Goal: Task Accomplishment & Management: Use online tool/utility

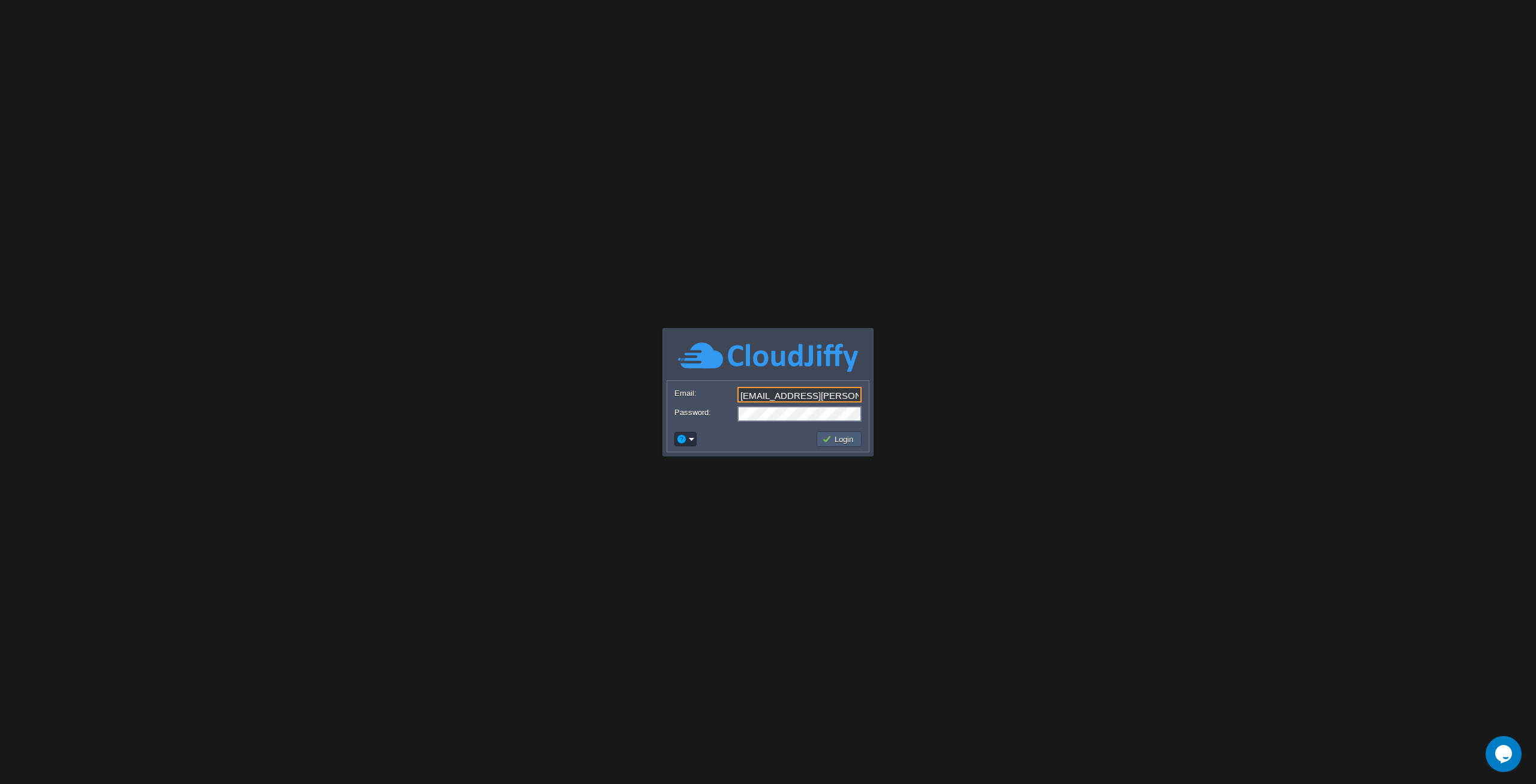
type input "[EMAIL_ADDRESS][PERSON_NAME][DOMAIN_NAME]"
click at [847, 438] on button "Login" at bounding box center [839, 439] width 35 height 11
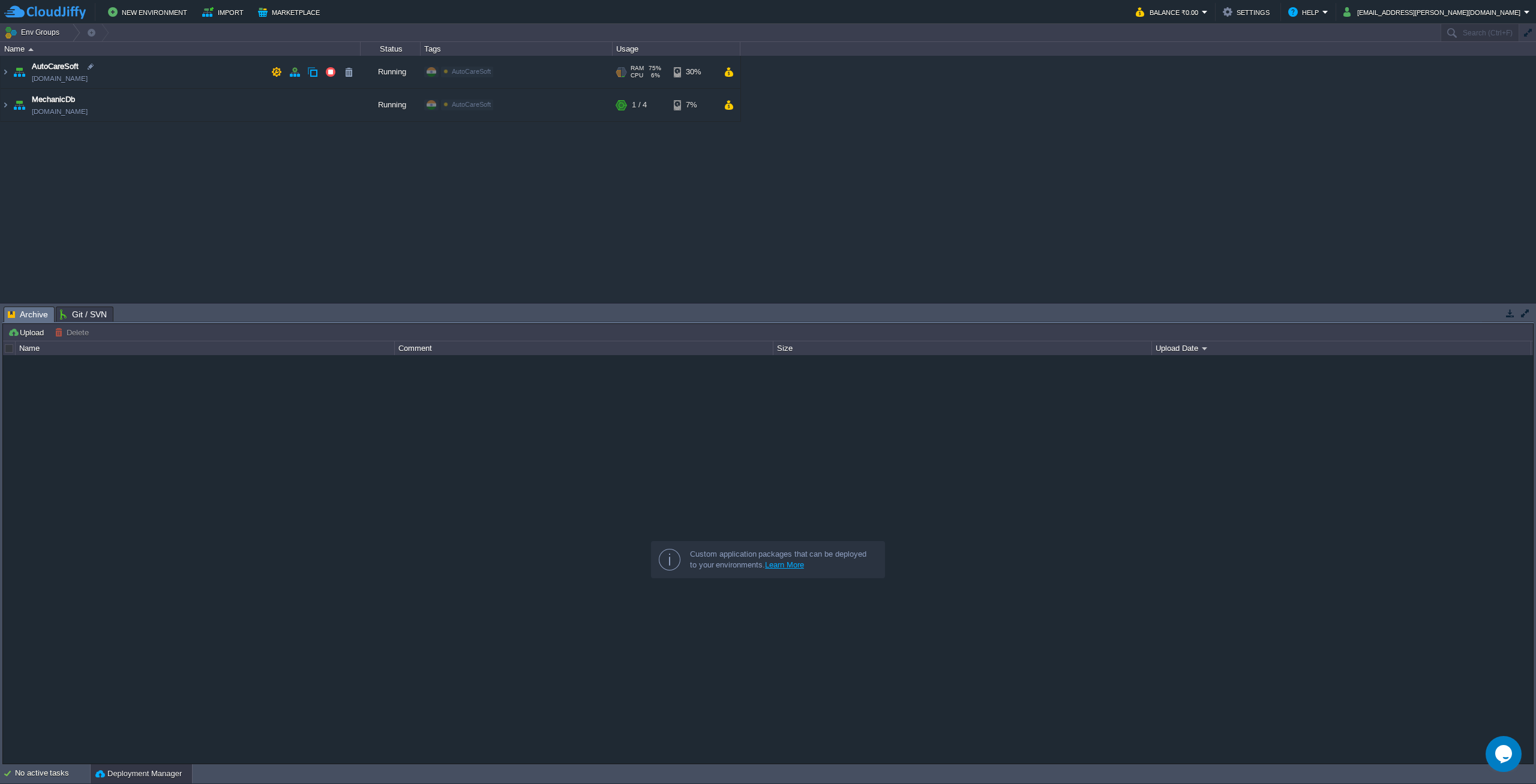
click at [181, 72] on td "AutoCareSoft [DOMAIN_NAME]" at bounding box center [180, 72] width 360 height 33
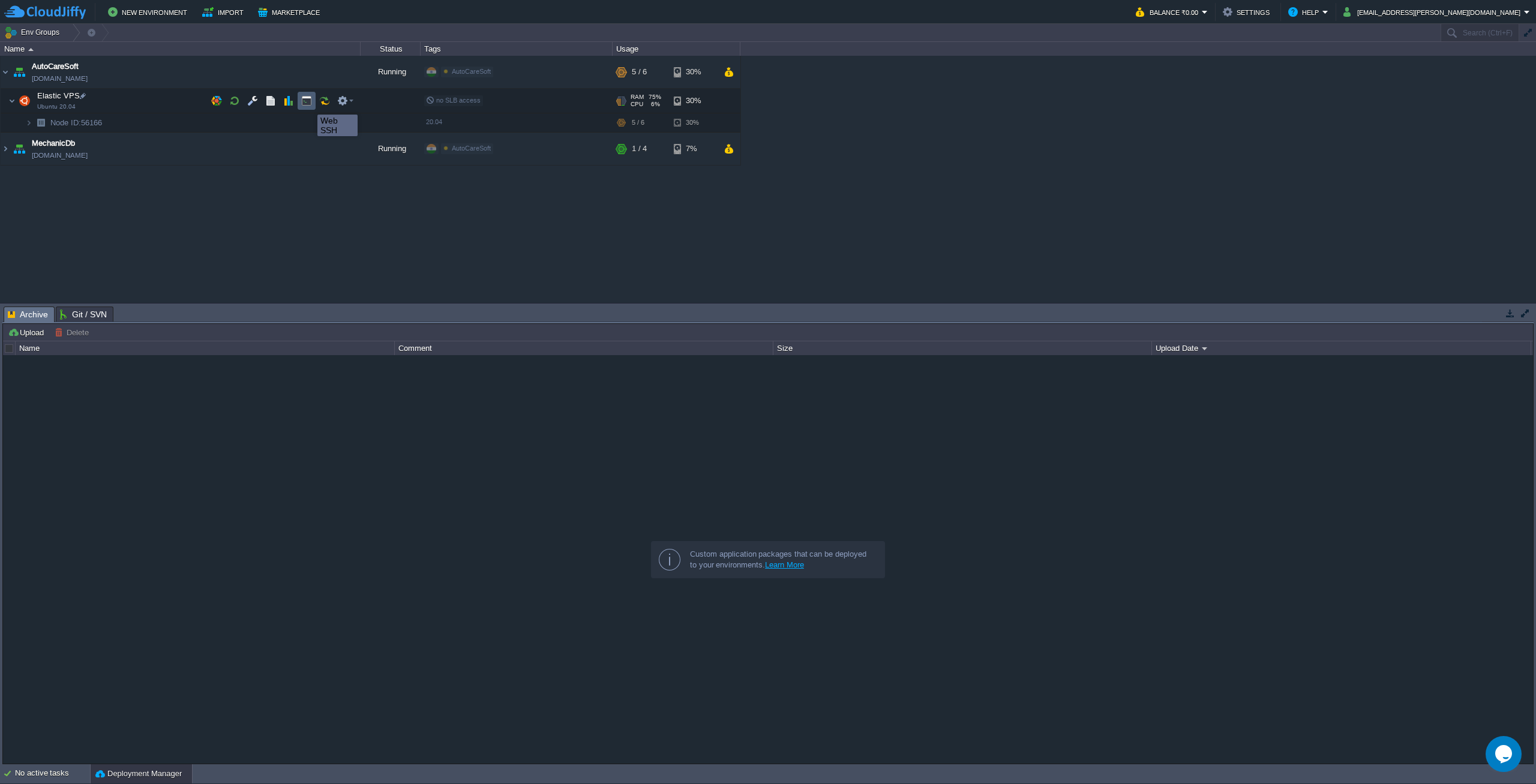
click at [308, 104] on button "button" at bounding box center [306, 101] width 11 height 11
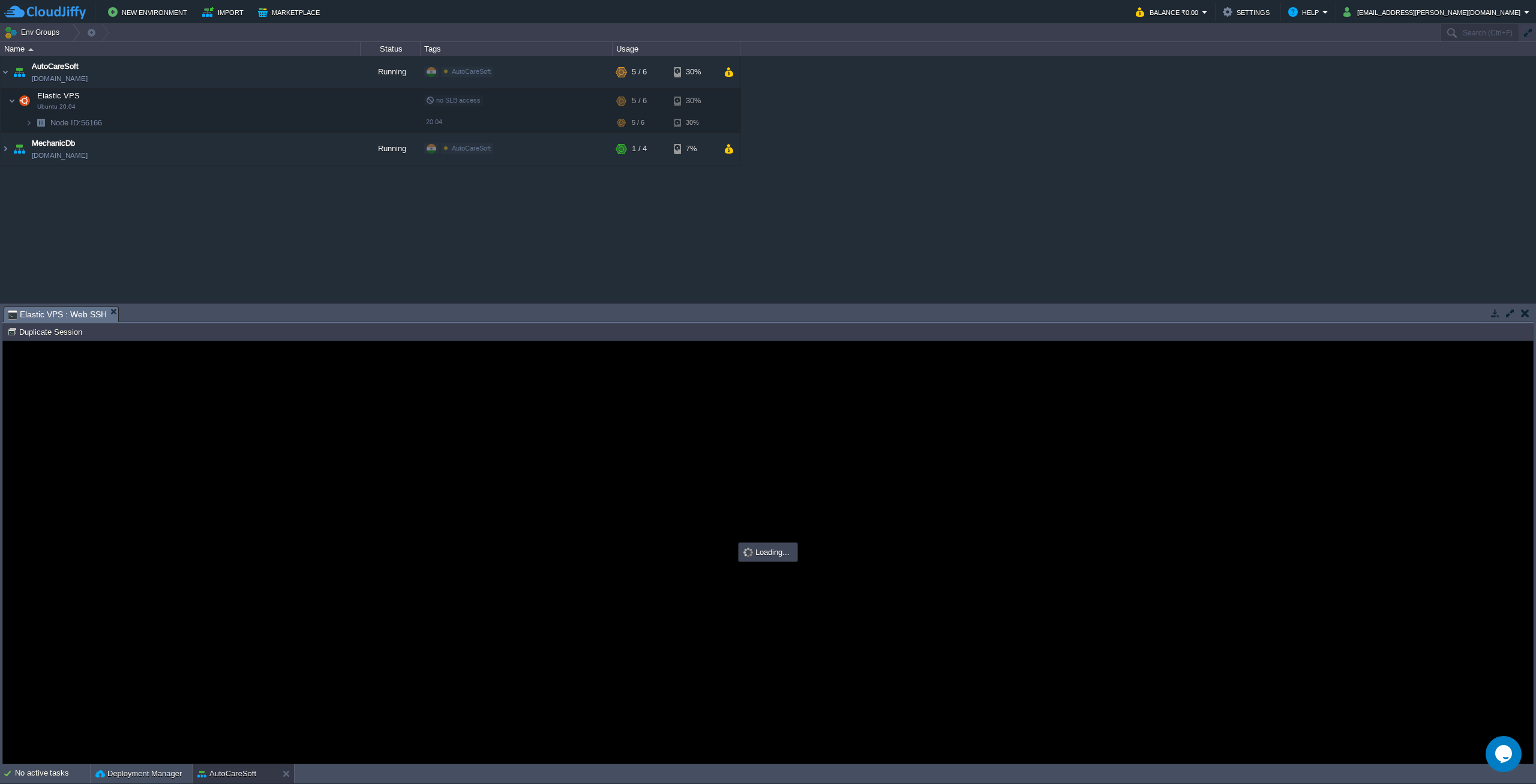
type input "#000000"
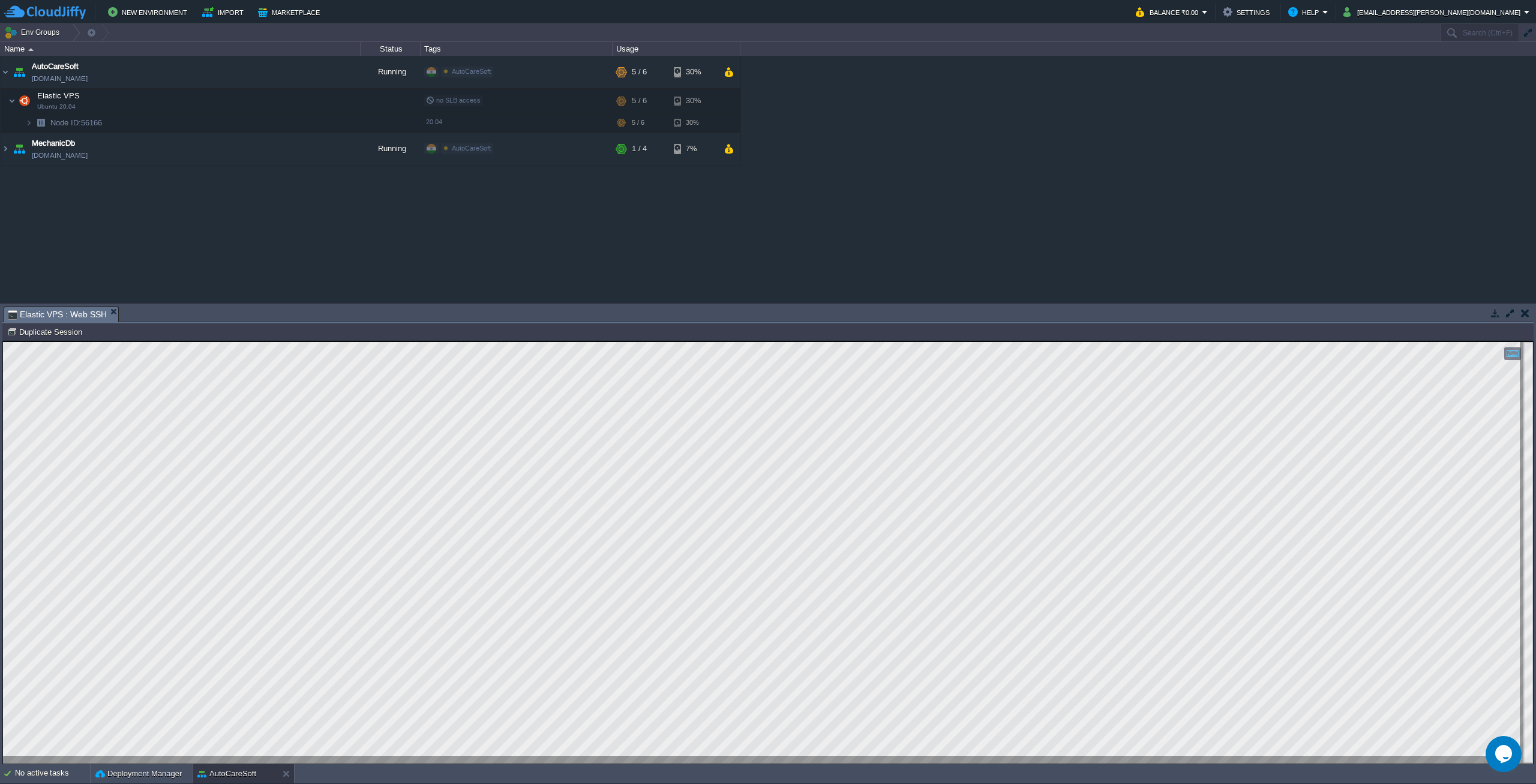
scroll to position [6, 0]
click at [283, 11] on button "Marketplace" at bounding box center [290, 12] width 65 height 14
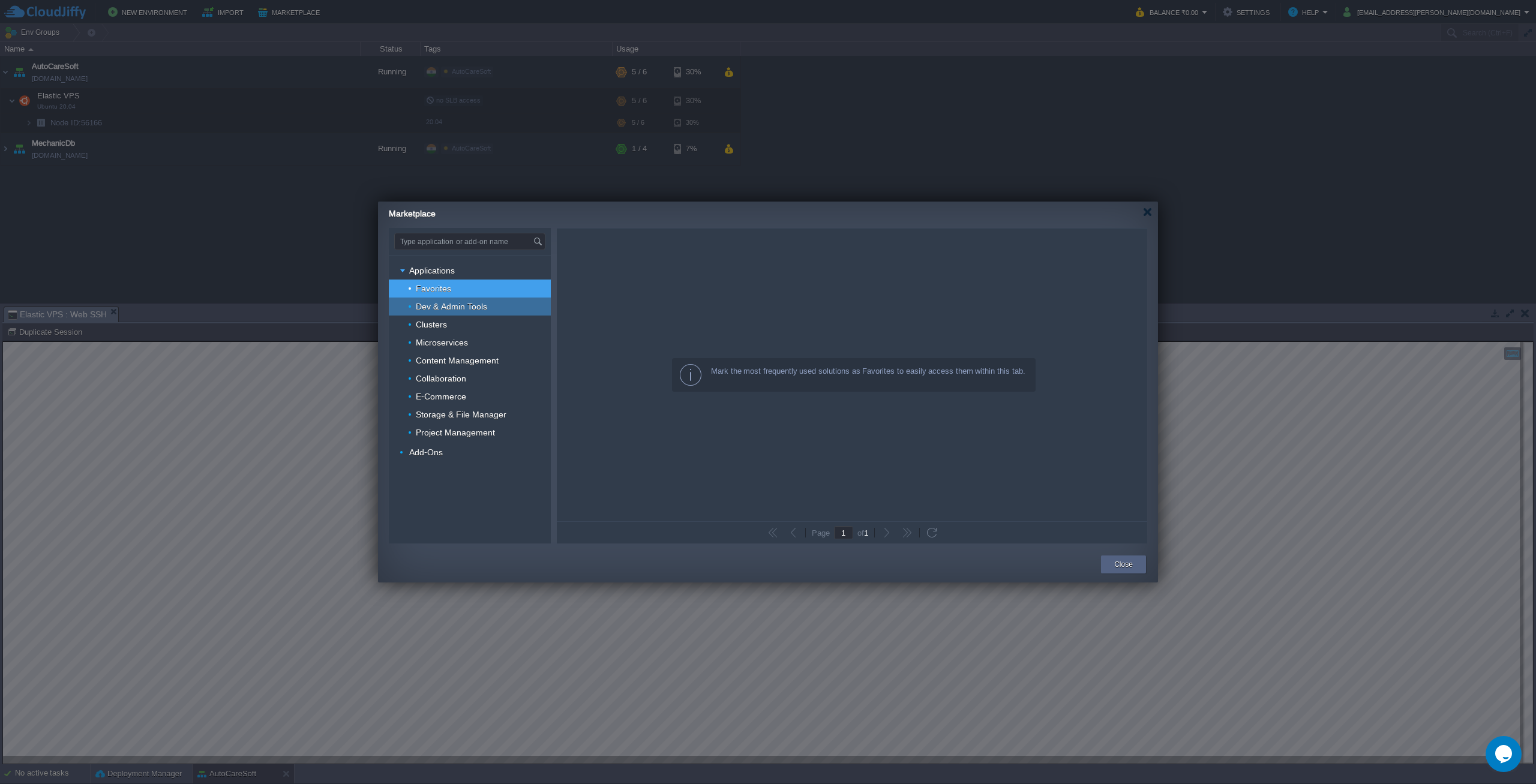
click at [442, 306] on span "Dev & Admin Tools" at bounding box center [452, 306] width 75 height 11
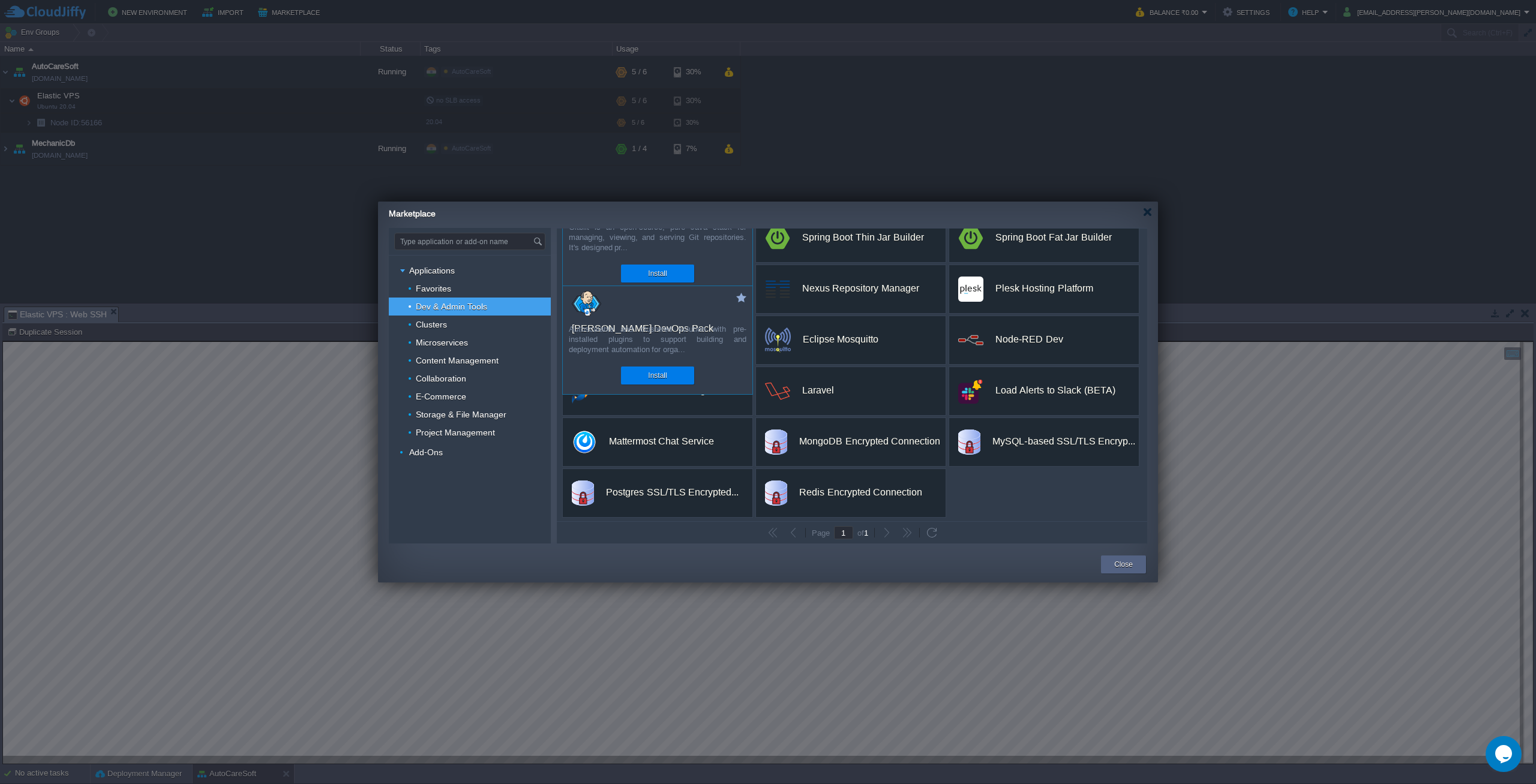
scroll to position [174, 0]
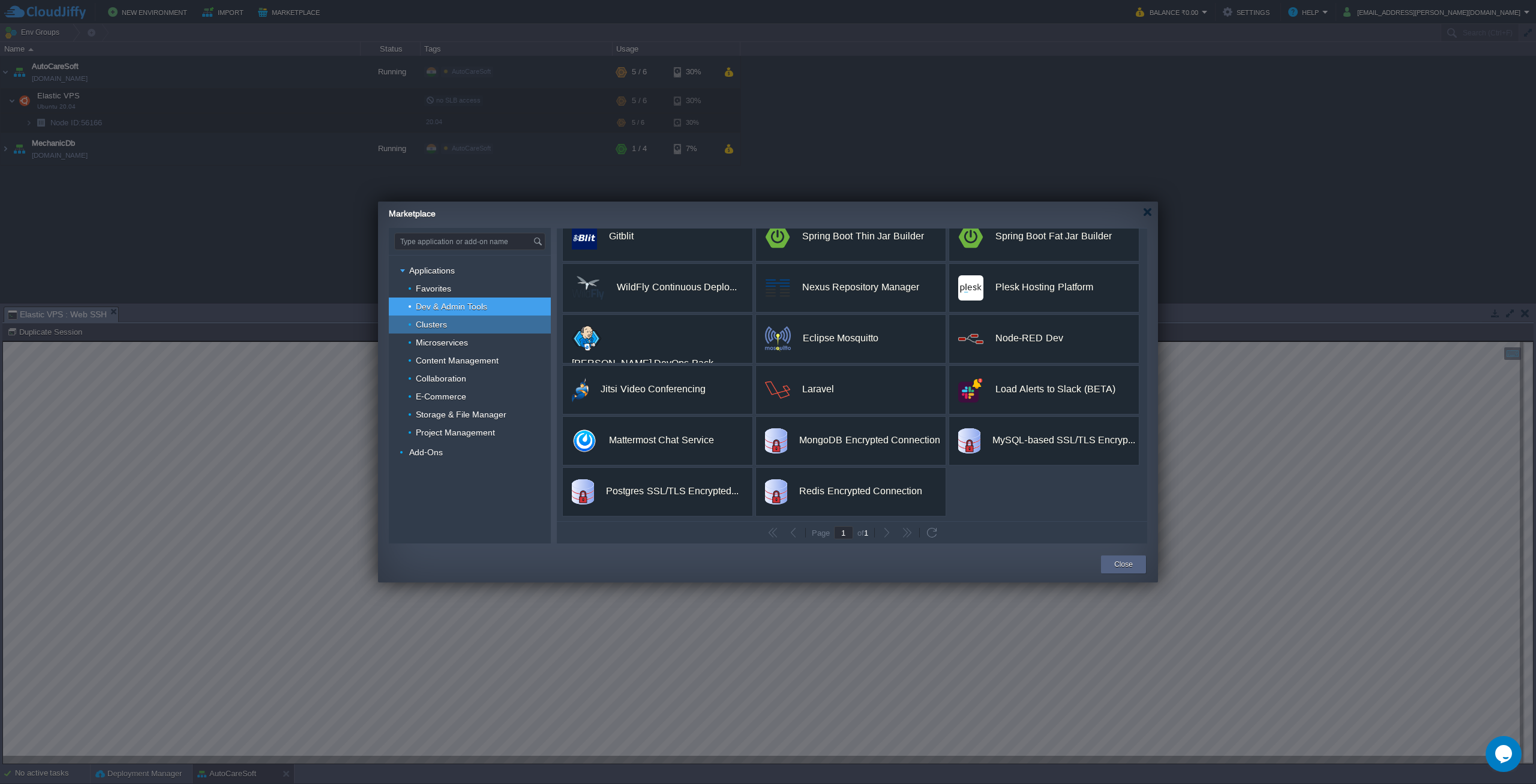
click at [484, 328] on div "Clusters" at bounding box center [470, 324] width 162 height 18
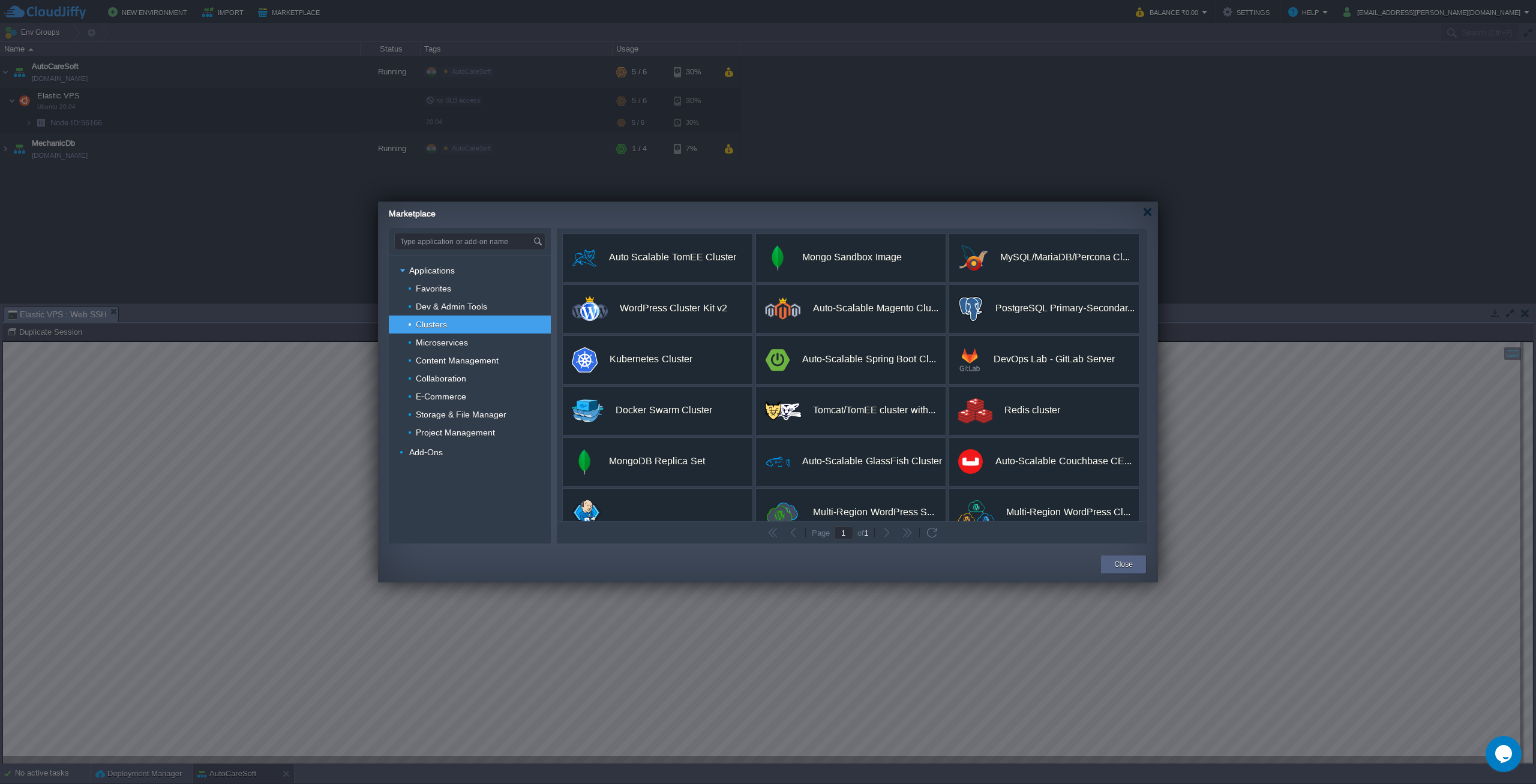
scroll to position [123, 0]
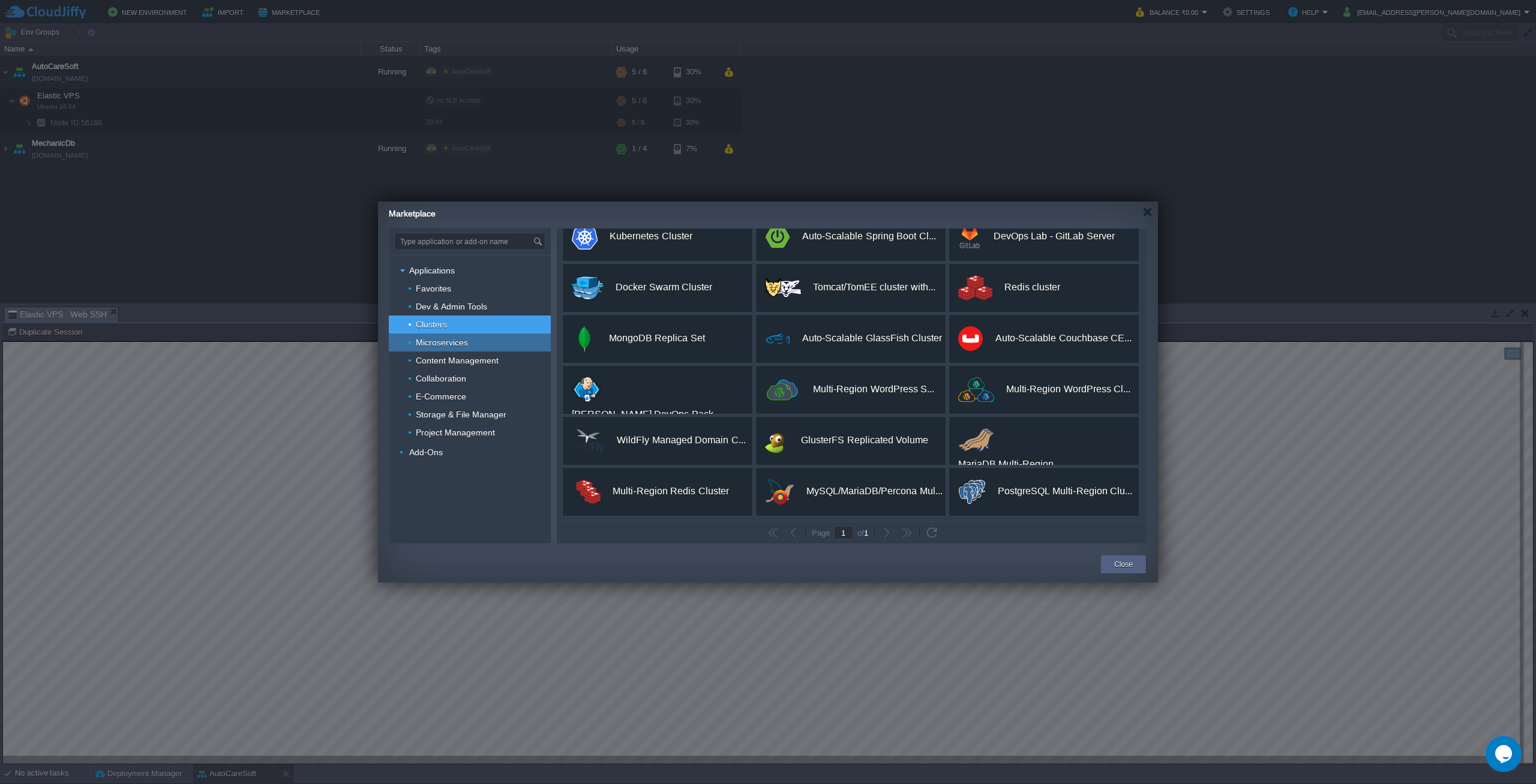
click at [447, 344] on span "Microservices" at bounding box center [442, 342] width 55 height 11
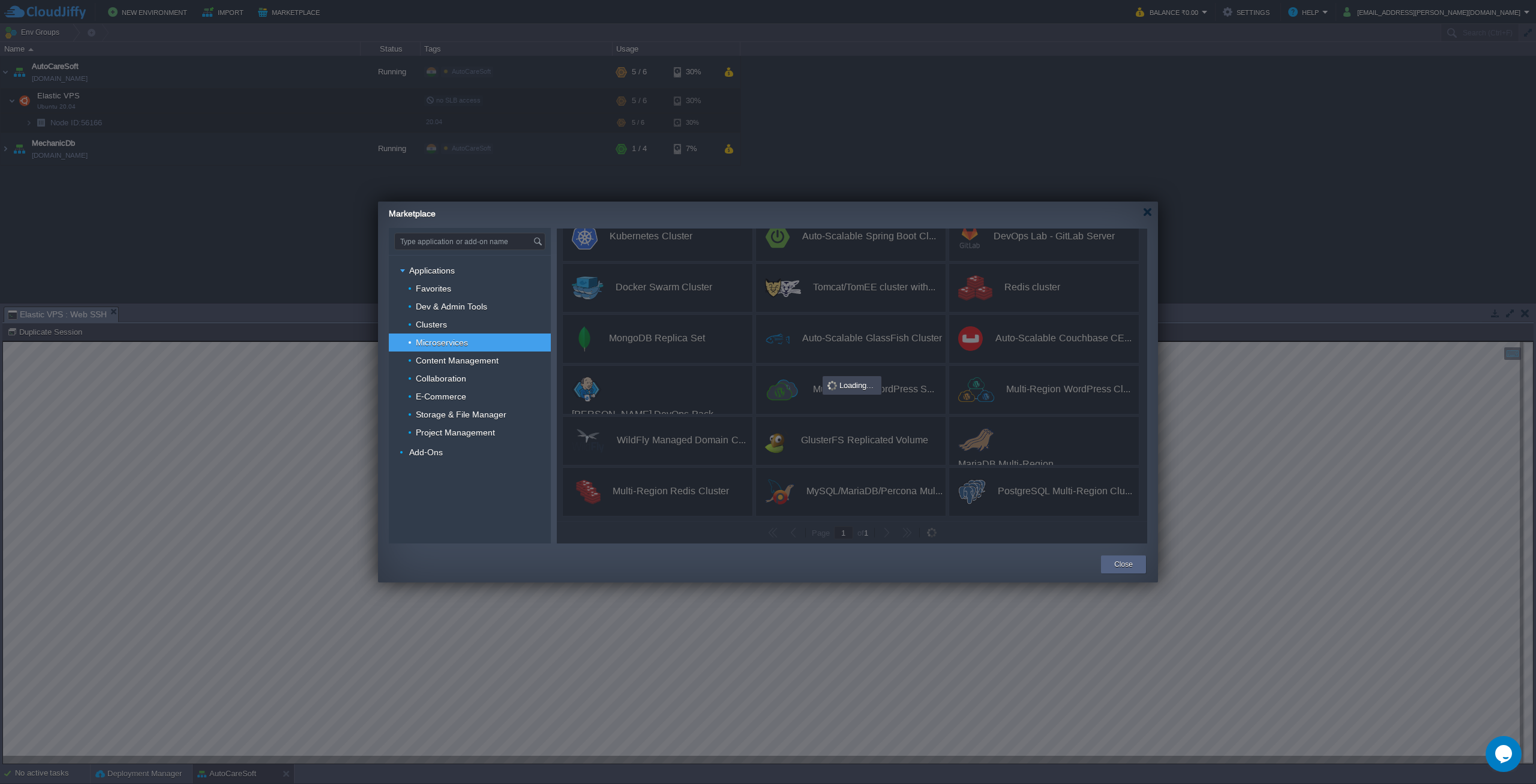
scroll to position [0, 0]
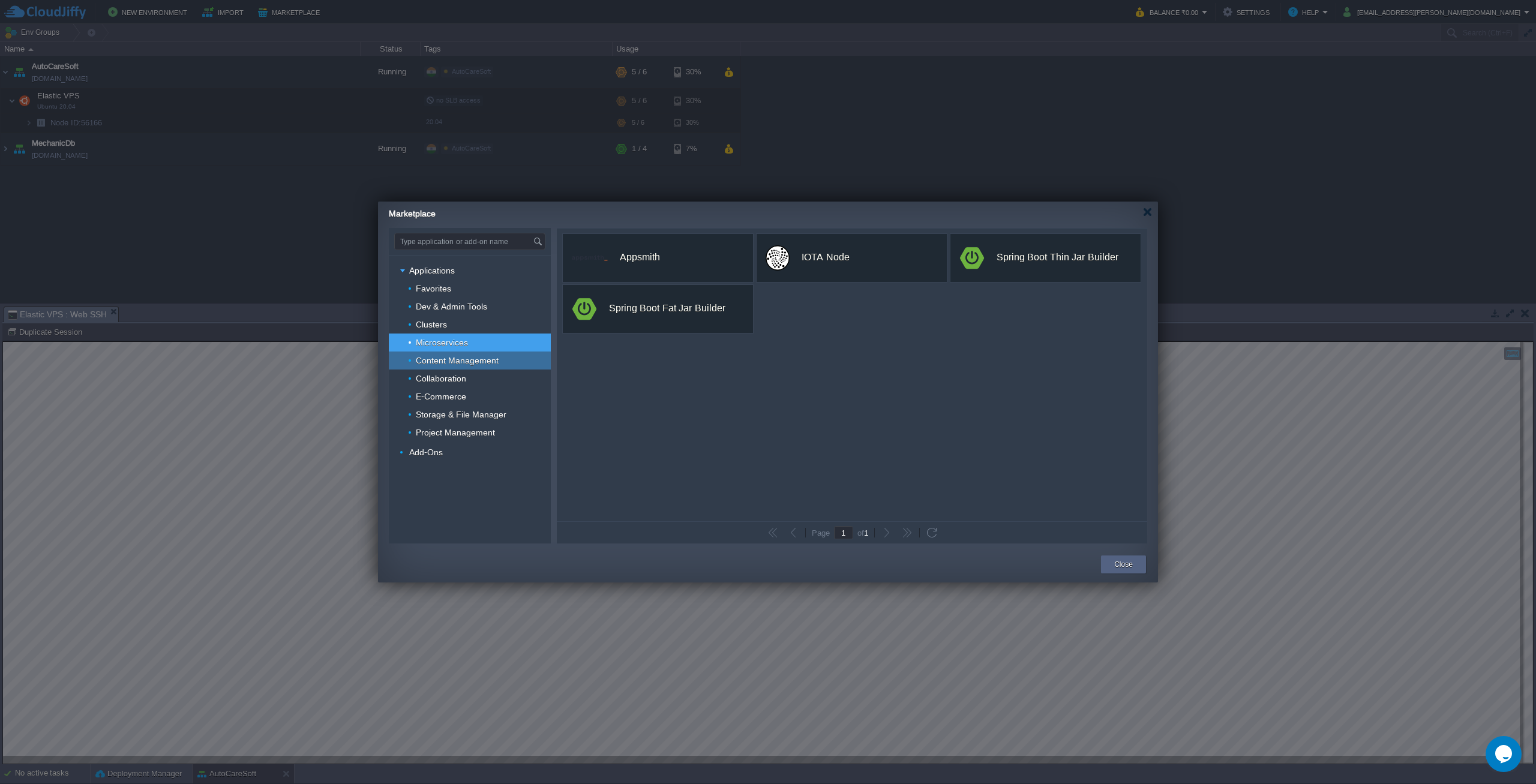
click at [449, 363] on span "Content Management" at bounding box center [457, 360] width 86 height 11
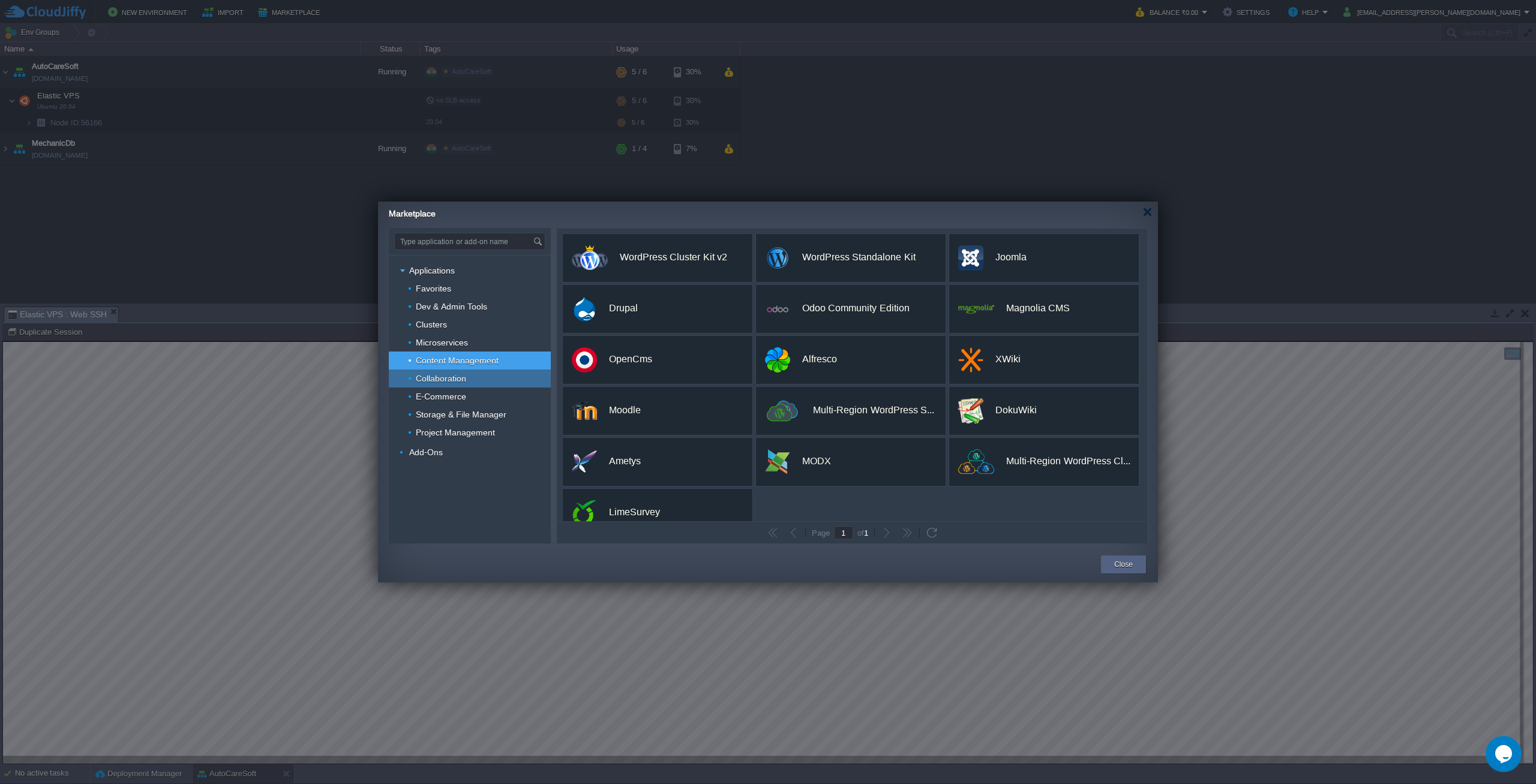
click at [449, 378] on span "Collaboration" at bounding box center [441, 378] width 53 height 11
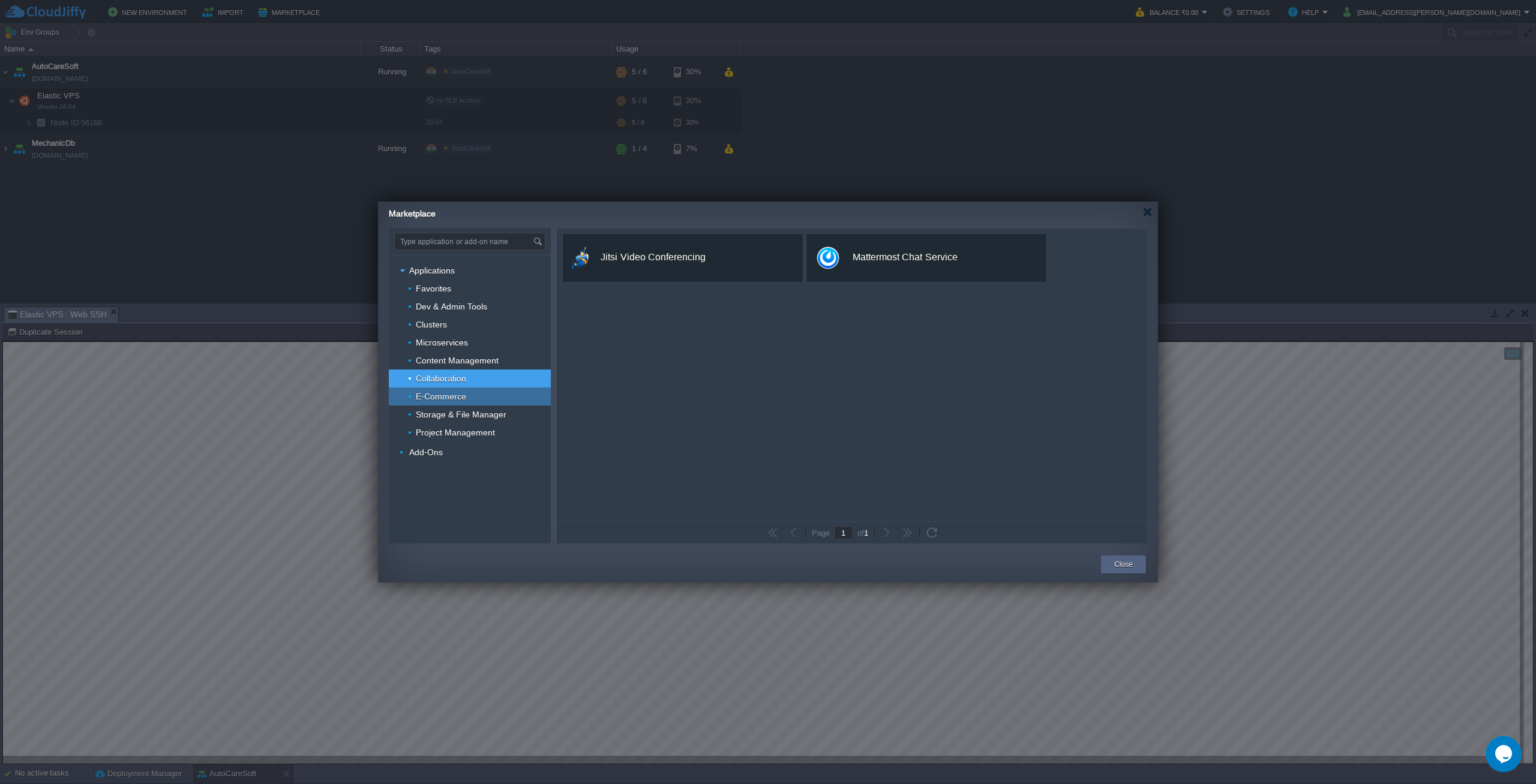
click at [448, 391] on span "E-Commerce" at bounding box center [441, 396] width 53 height 11
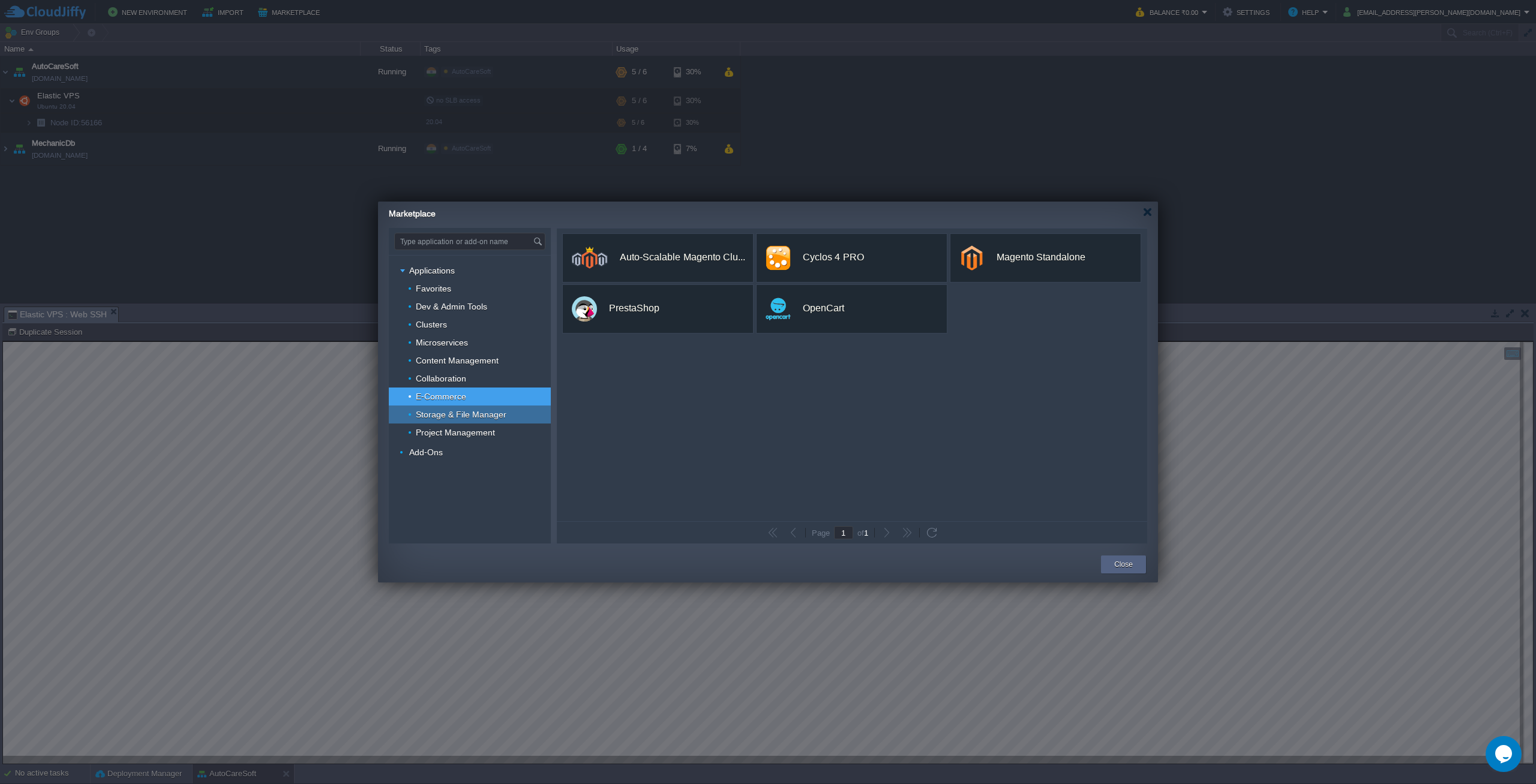
click at [447, 415] on span "Storage & File Manager" at bounding box center [461, 414] width 94 height 11
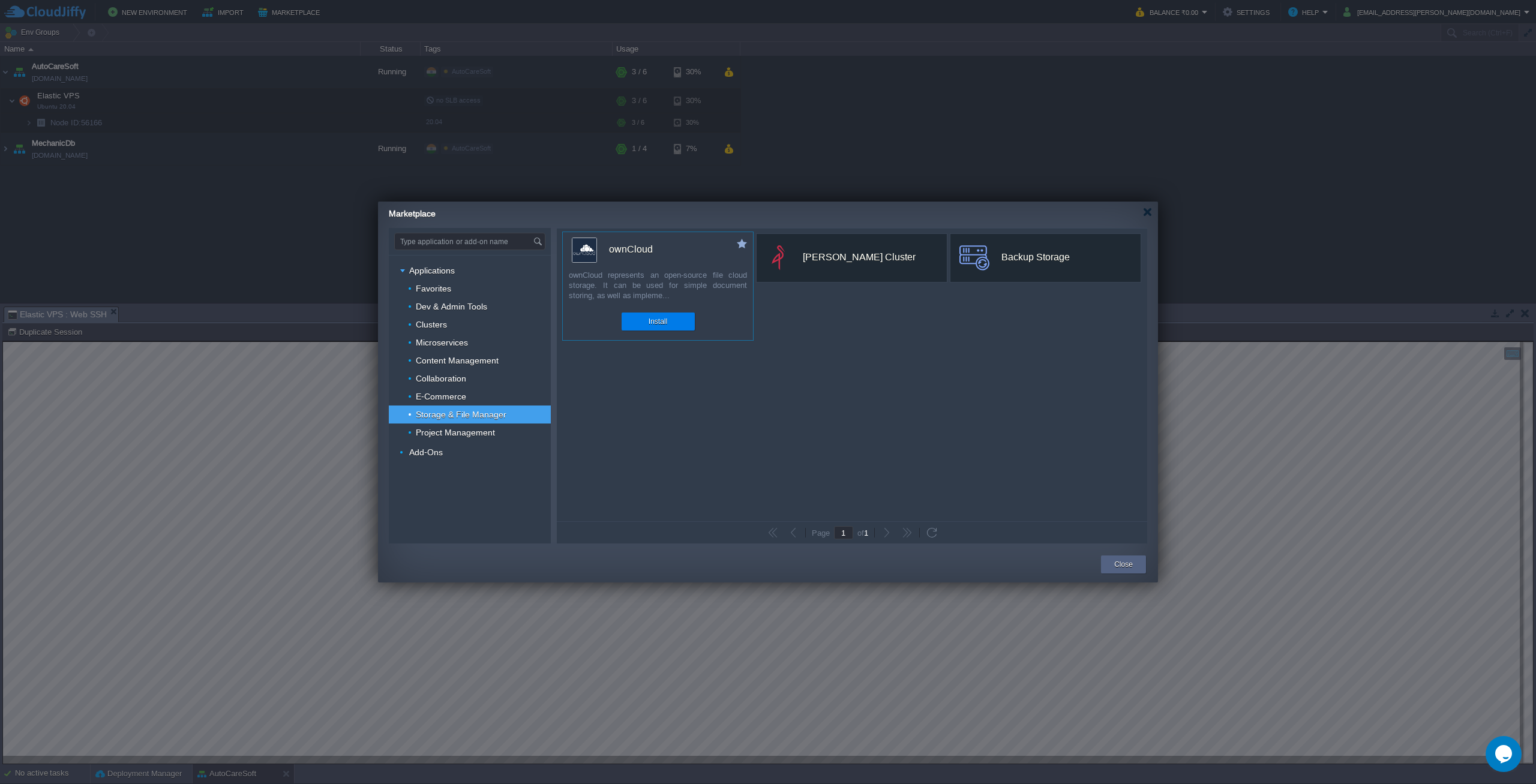
click at [652, 243] on div "ownCloud" at bounding box center [662, 249] width 181 height 25
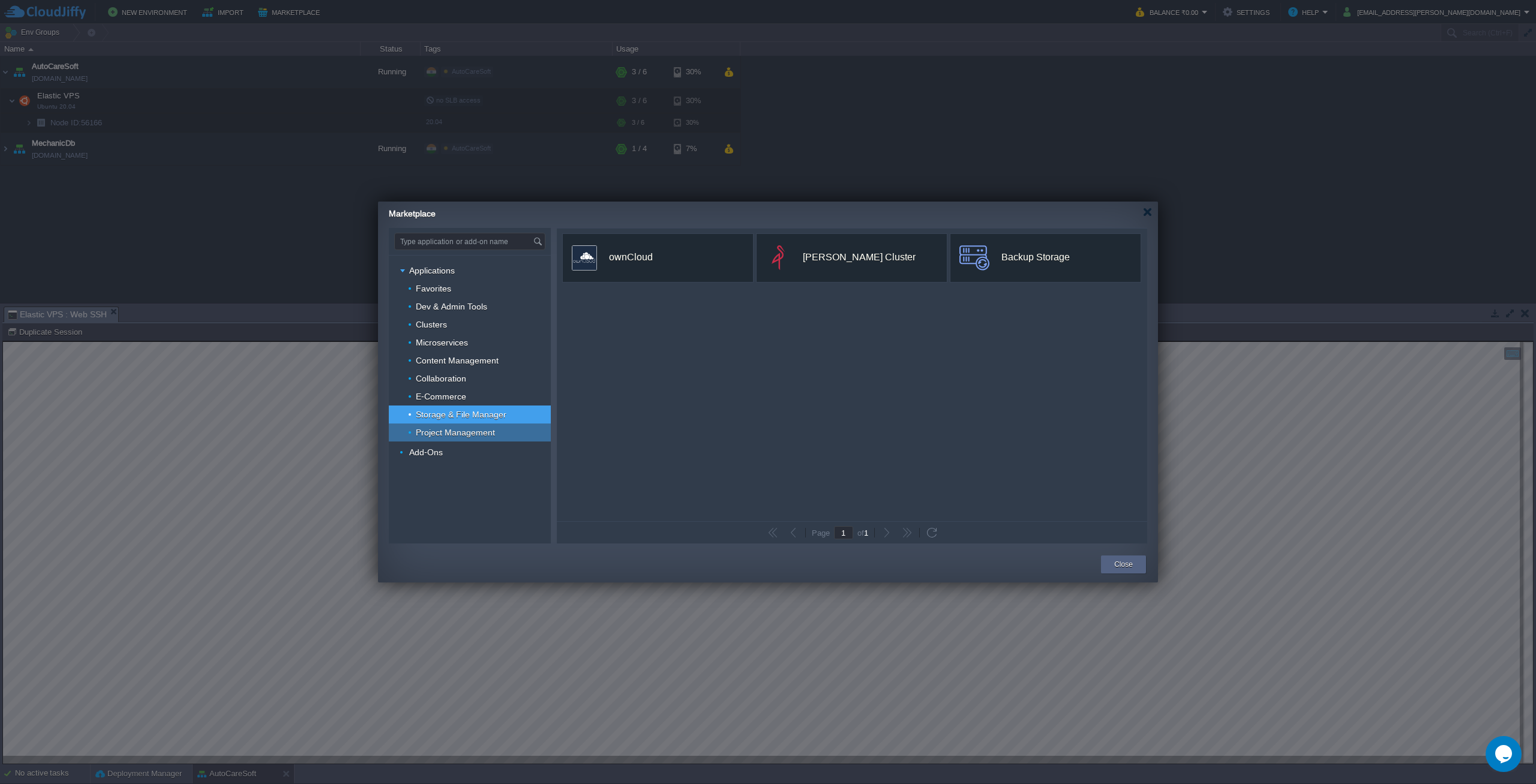
click at [464, 429] on span "Project Management" at bounding box center [455, 432] width 82 height 11
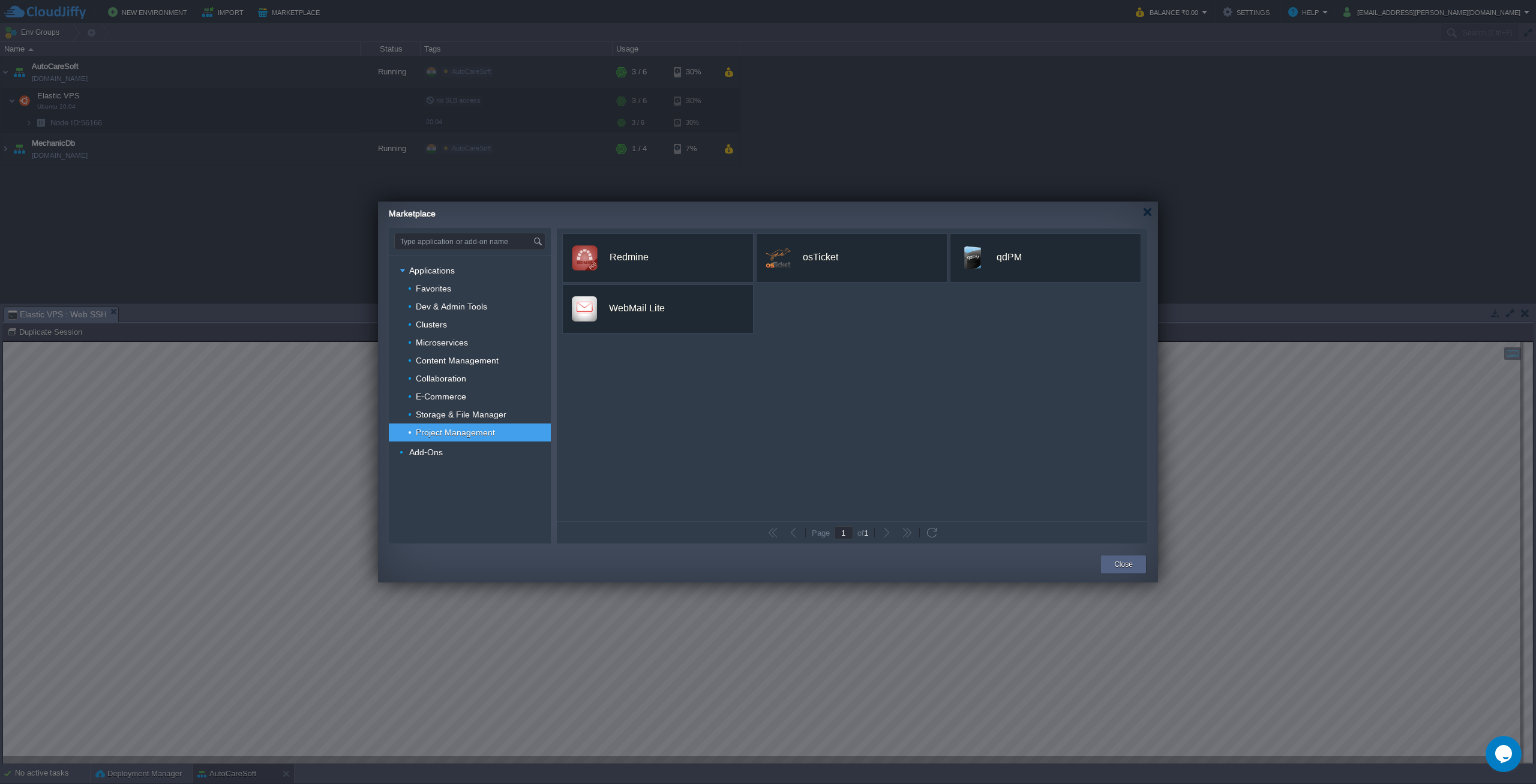
click at [686, 308] on div "custom WebMail Lite WebMail Lite is fast and easy-to-use webmail front-end for …" at bounding box center [658, 309] width 191 height 49
click at [426, 451] on span "Add-Ons" at bounding box center [426, 452] width 37 height 11
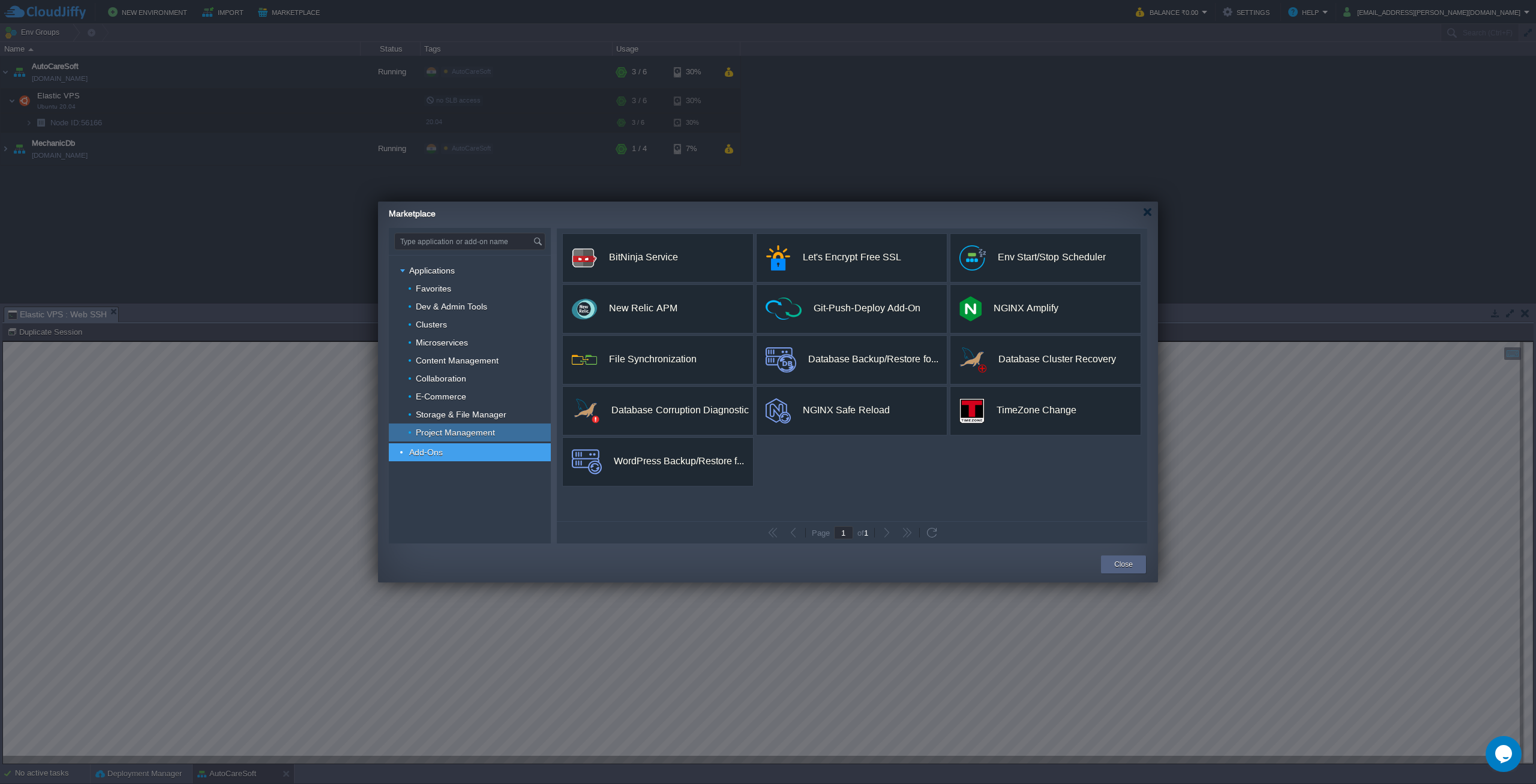
click at [450, 432] on span "Project Management" at bounding box center [455, 432] width 82 height 11
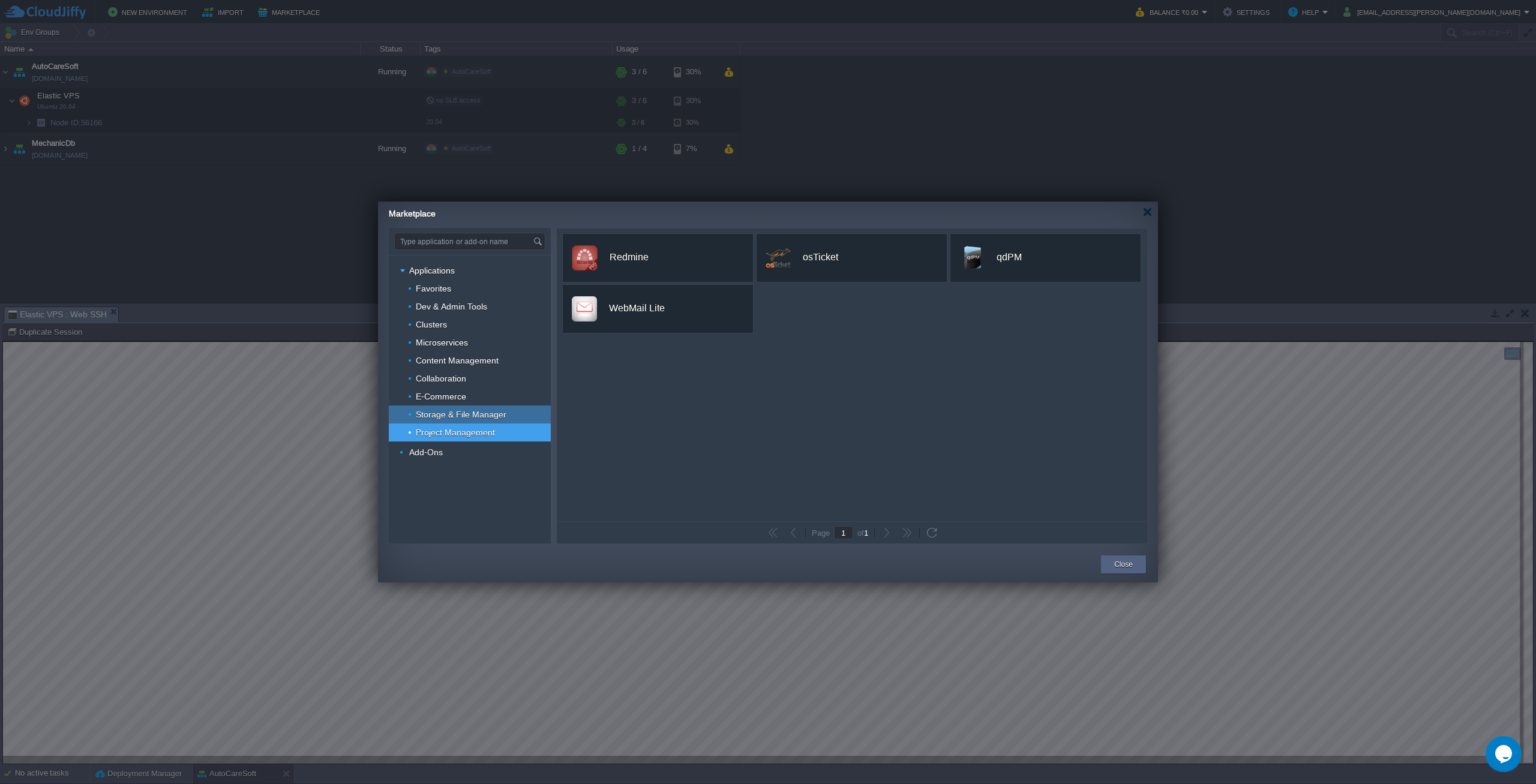
click at [454, 412] on span "Storage & File Manager" at bounding box center [461, 414] width 94 height 11
type input "Type application or add-on name"
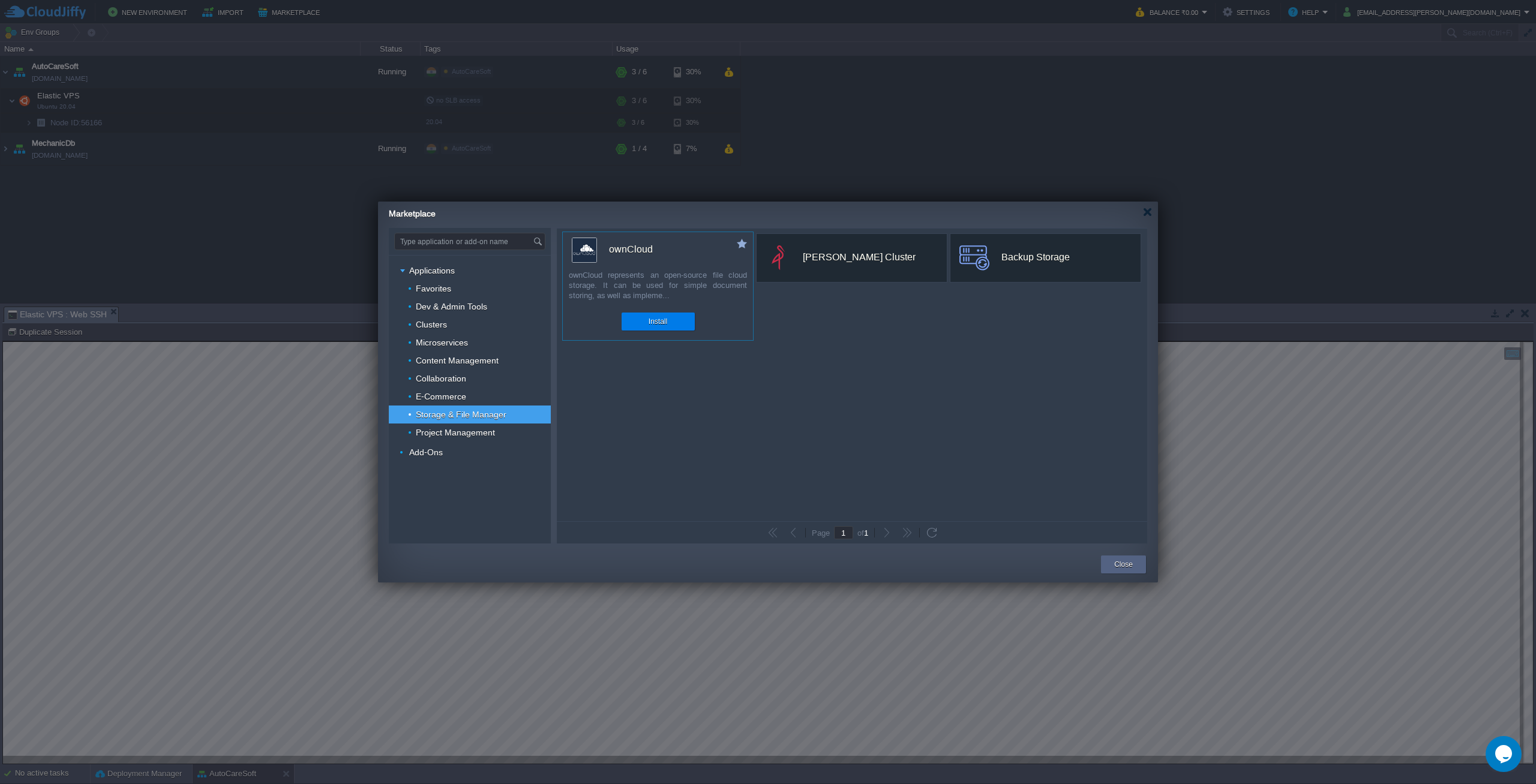
click at [673, 253] on div "ownCloud" at bounding box center [662, 249] width 181 height 25
click at [656, 319] on button "Install" at bounding box center [658, 321] width 19 height 12
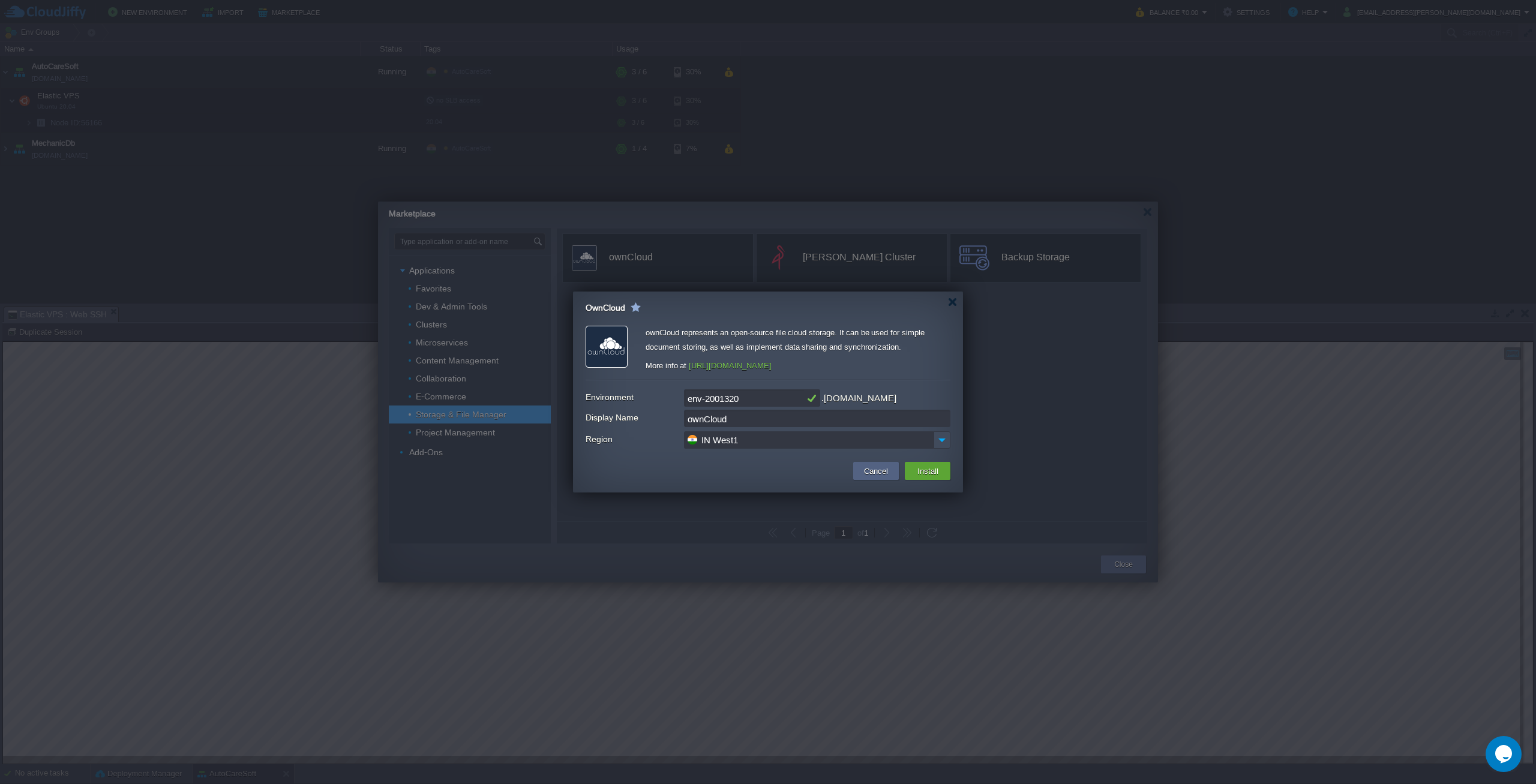
click at [749, 367] on link "[URL][DOMAIN_NAME]" at bounding box center [730, 365] width 83 height 9
click at [255, 154] on div at bounding box center [768, 392] width 1536 height 784
click at [877, 473] on button "Cancel" at bounding box center [876, 471] width 31 height 14
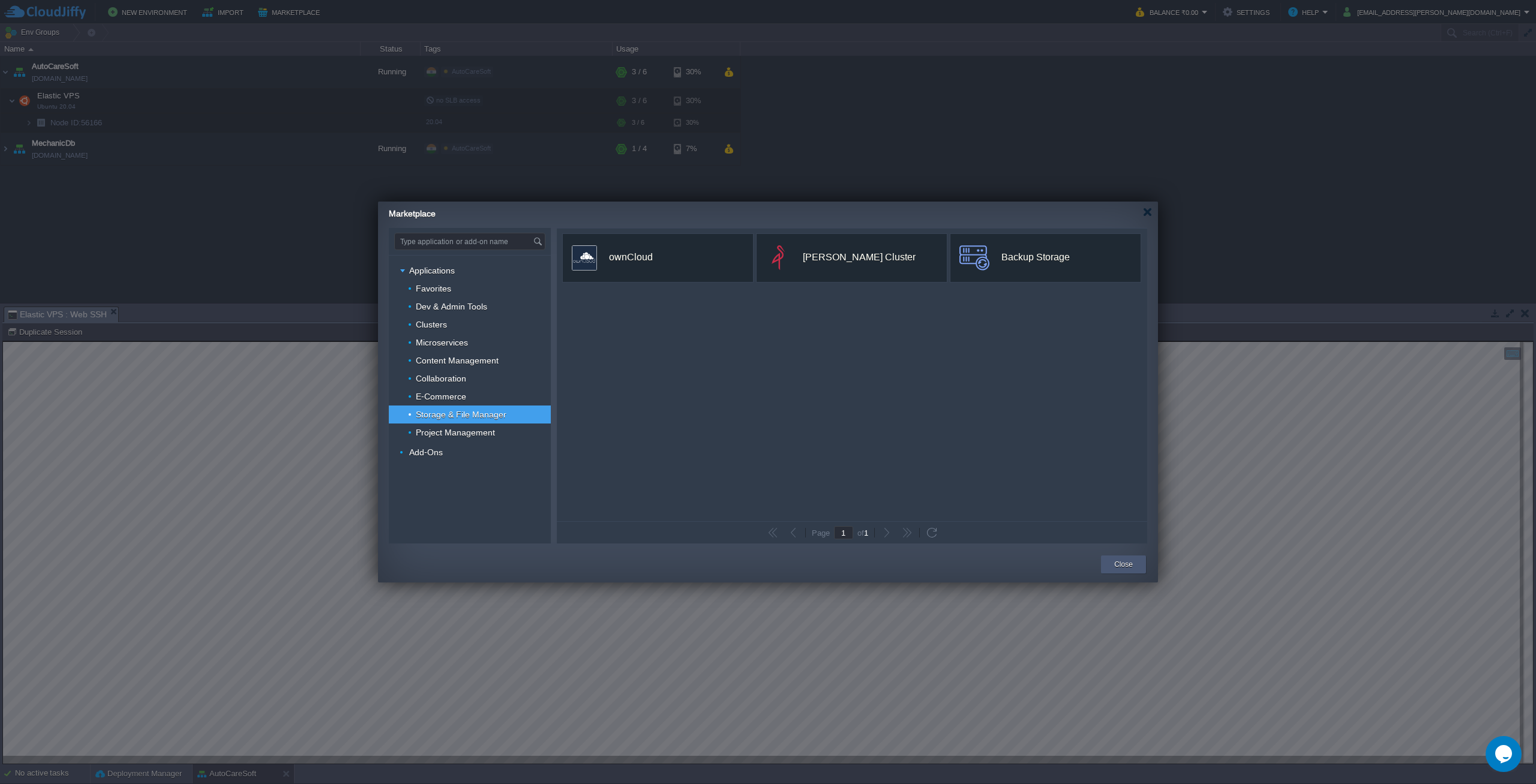
click at [1109, 558] on div "Close" at bounding box center [1123, 564] width 45 height 18
